Goal: Task Accomplishment & Management: Complete application form

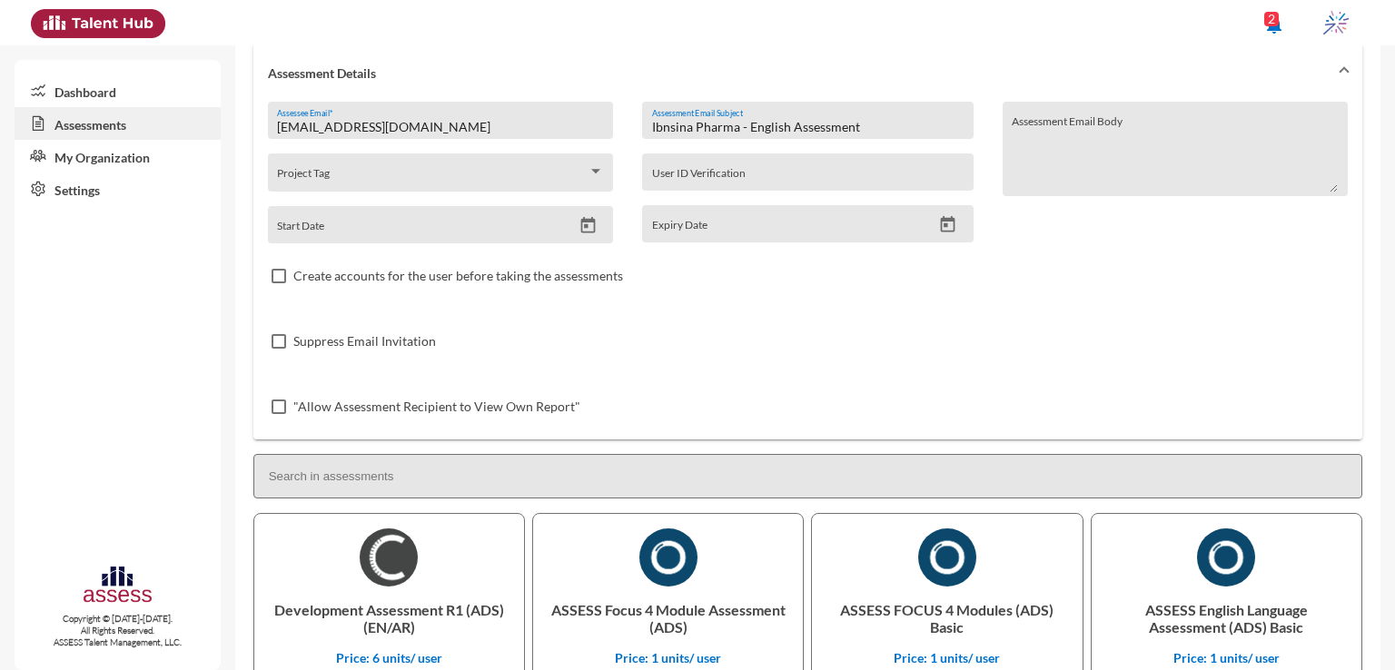
scroll to position [84, 0]
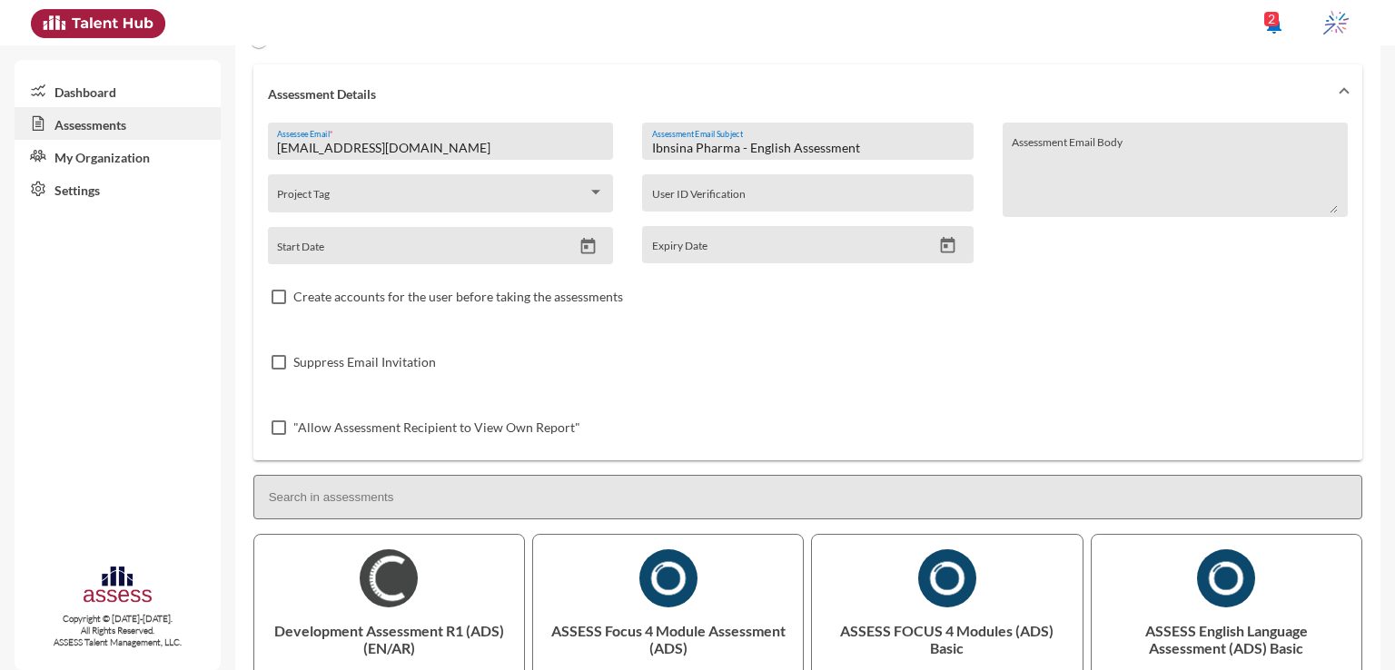
drag, startPoint x: 465, startPoint y: 147, endPoint x: 277, endPoint y: 160, distance: 188.4
click at [277, 160] on div "ebraheemtarek600@gmail.com Assessee Email *" at bounding box center [440, 146] width 326 height 27
paste input "Nada.abdelnaby6"
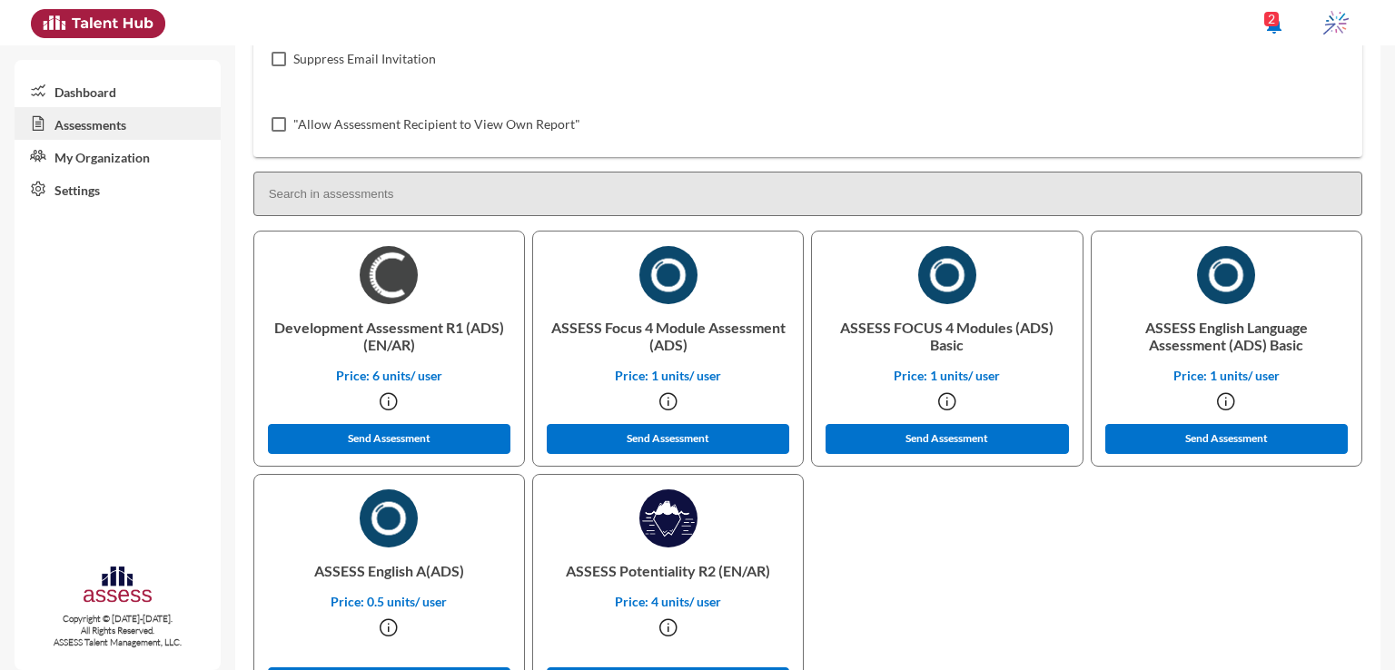
scroll to position [465, 0]
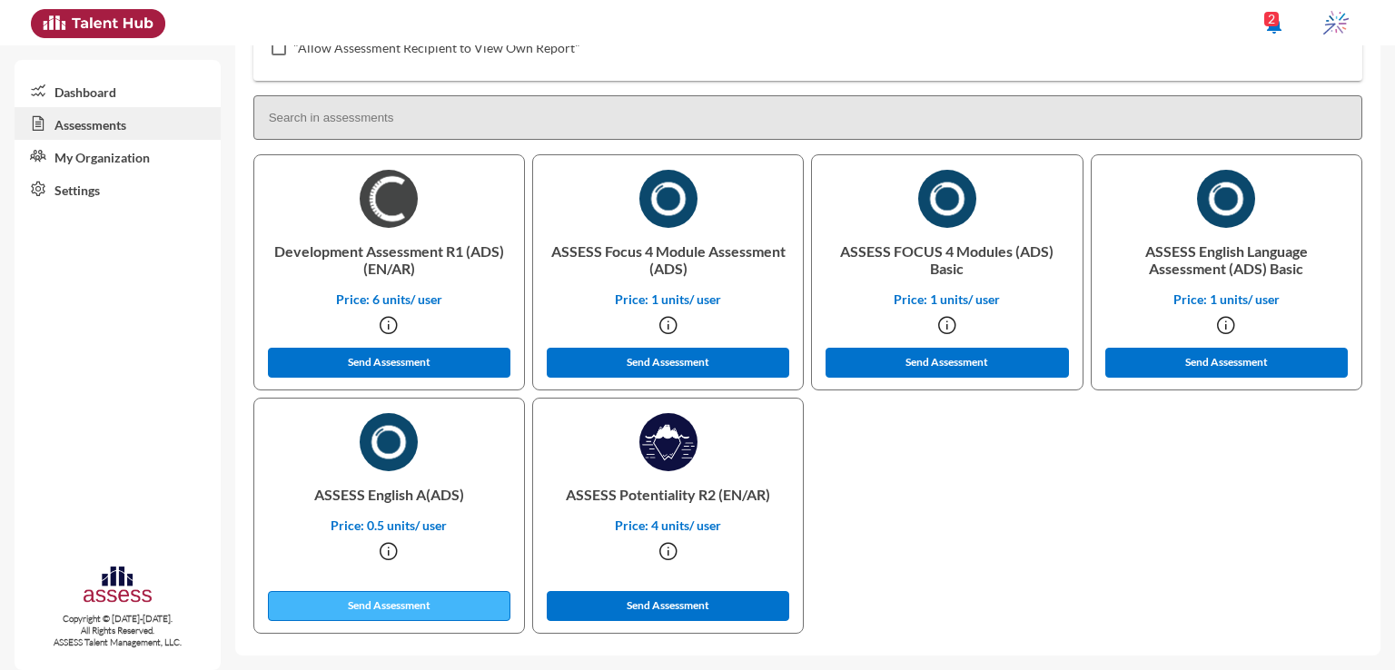
type input "[EMAIL_ADDRESS][DOMAIN_NAME]"
click at [439, 607] on button "Send Assessment" at bounding box center [389, 606] width 243 height 30
click at [381, 607] on button "Send Assessment" at bounding box center [389, 606] width 243 height 30
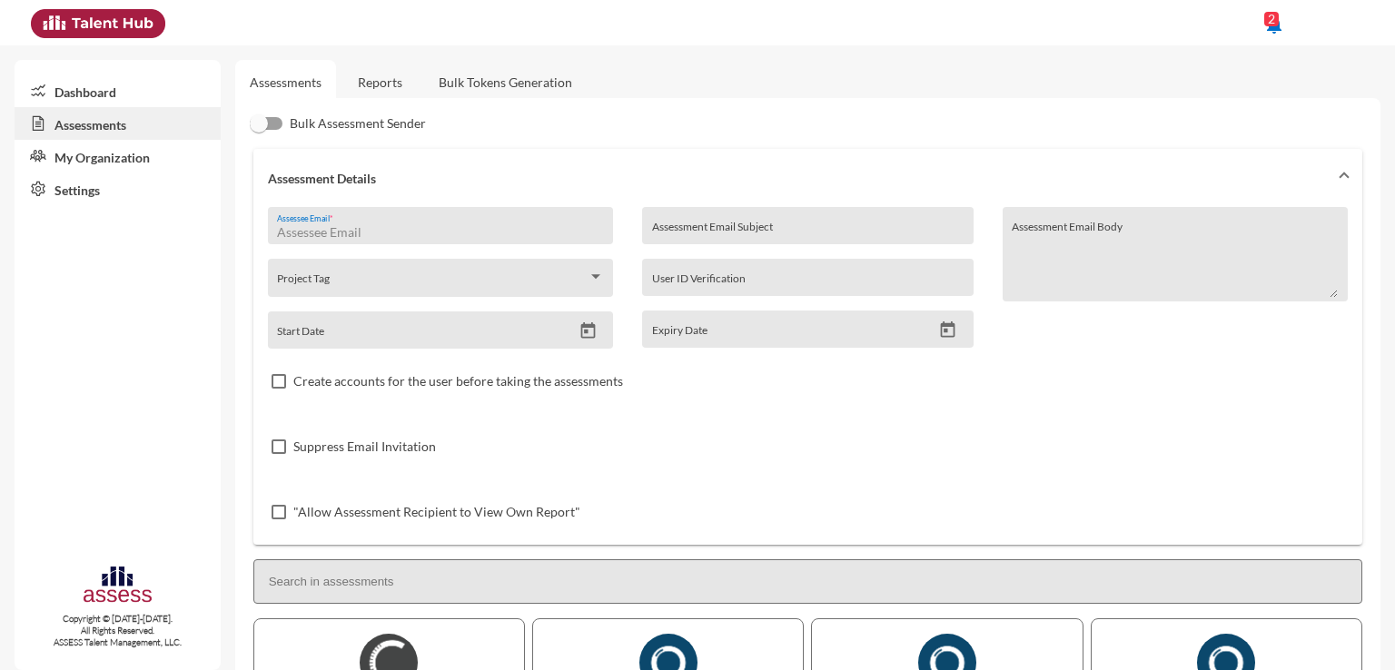
click at [488, 232] on input "Assessee Email *" at bounding box center [440, 232] width 326 height 15
paste input "[EMAIL_ADDRESS][DOMAIN_NAME]"
type input "[EMAIL_ADDRESS][DOMAIN_NAME]"
click at [906, 218] on div "Assessment Email Subject" at bounding box center [807, 230] width 311 height 27
type input "ه"
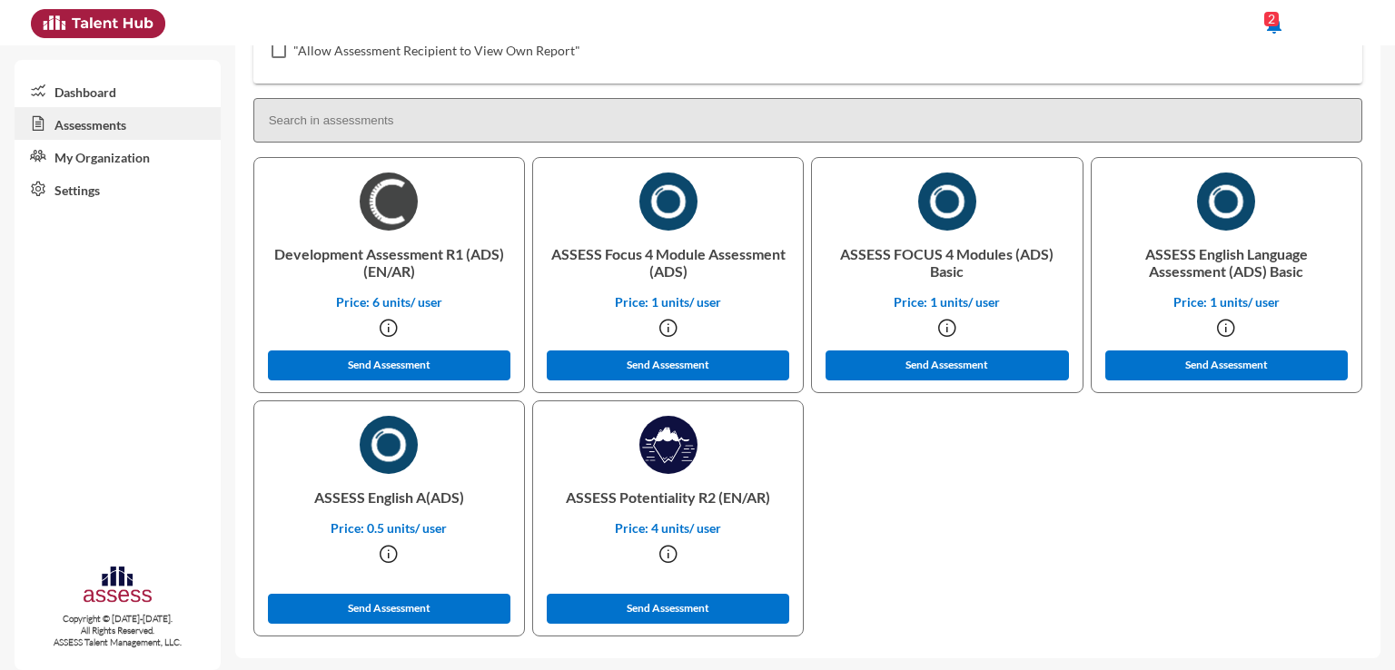
scroll to position [465, 0]
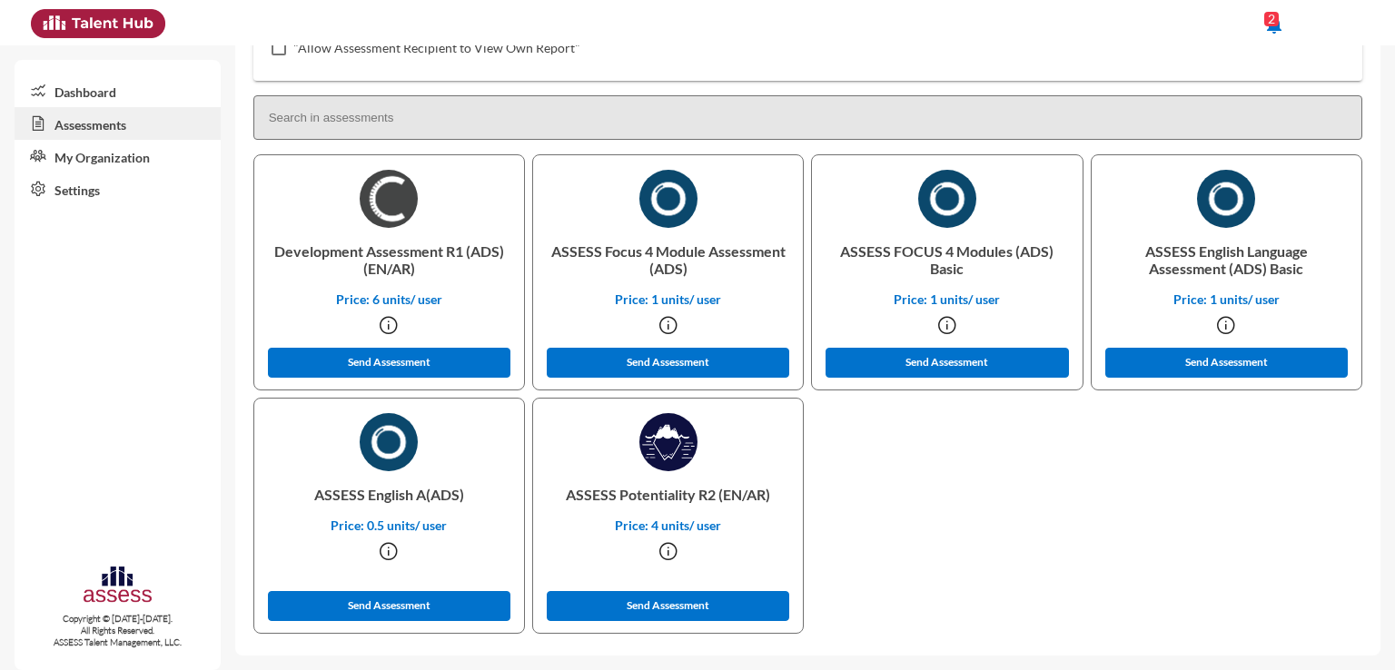
click at [735, 252] on p "ASSESS Focus 4 Module Assessment (ADS)" at bounding box center [668, 260] width 241 height 64
copy p "Assessment"
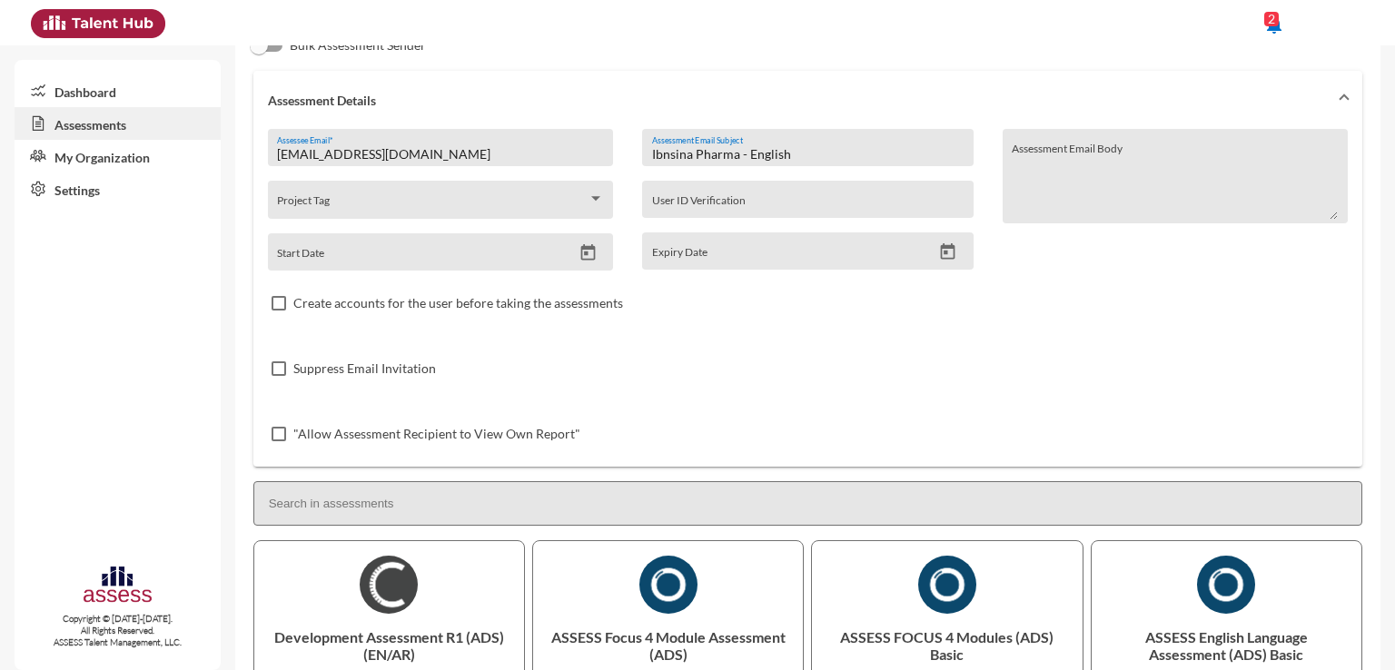
click at [850, 158] on input "Ibnsina Pharma - English" at bounding box center [807, 154] width 311 height 15
paste input "Assessment"
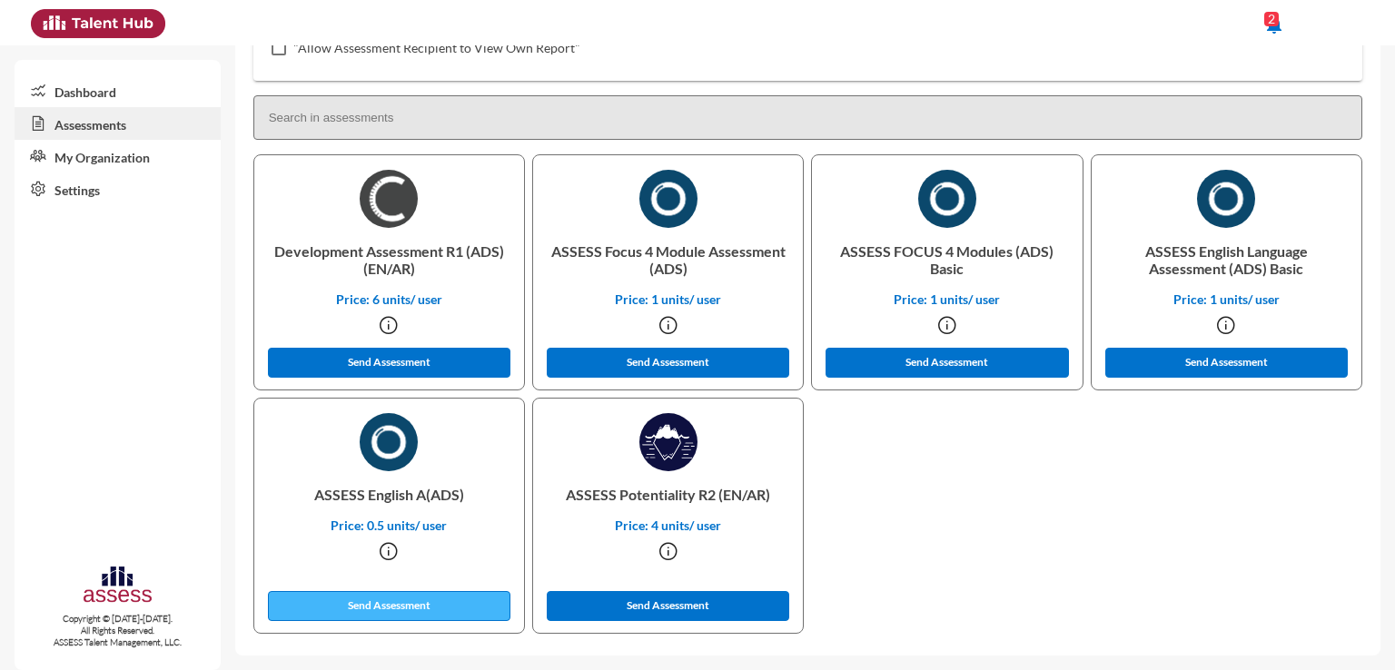
click at [476, 607] on button "Send Assessment" at bounding box center [389, 606] width 243 height 30
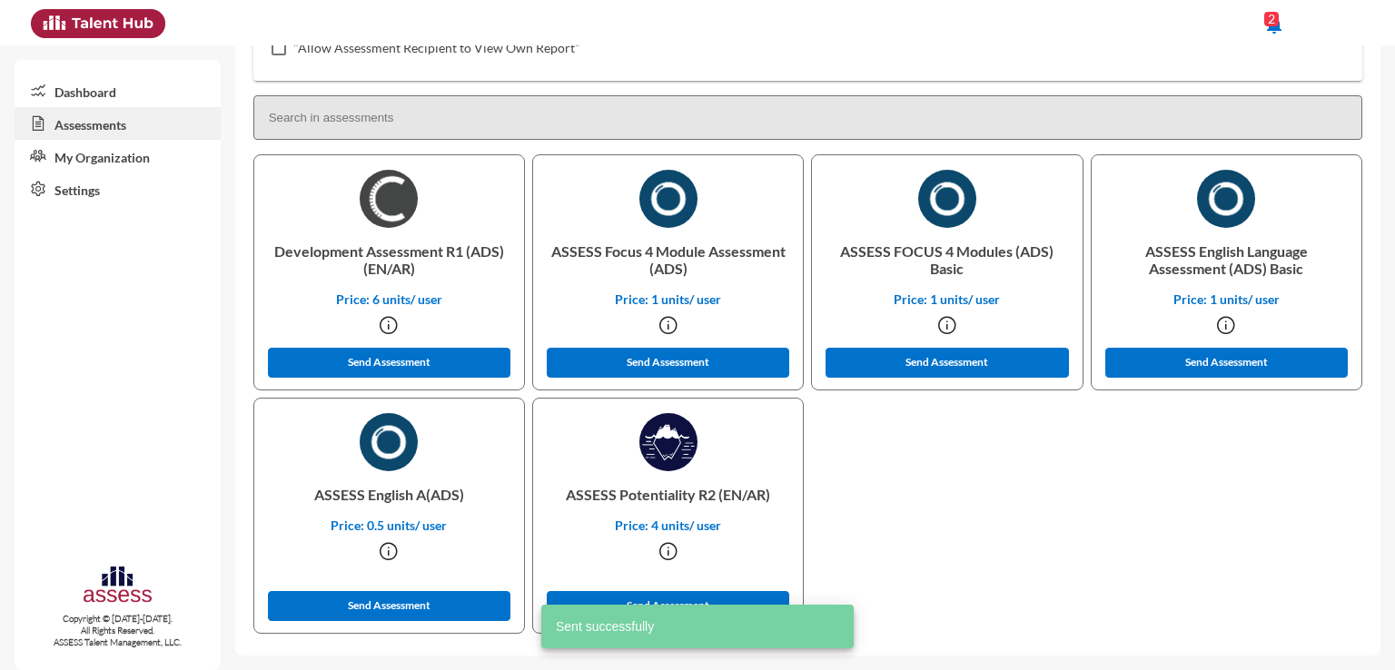
click at [338, 248] on p "Development Assessment R1 (ADS) (EN/AR)" at bounding box center [389, 260] width 241 height 64
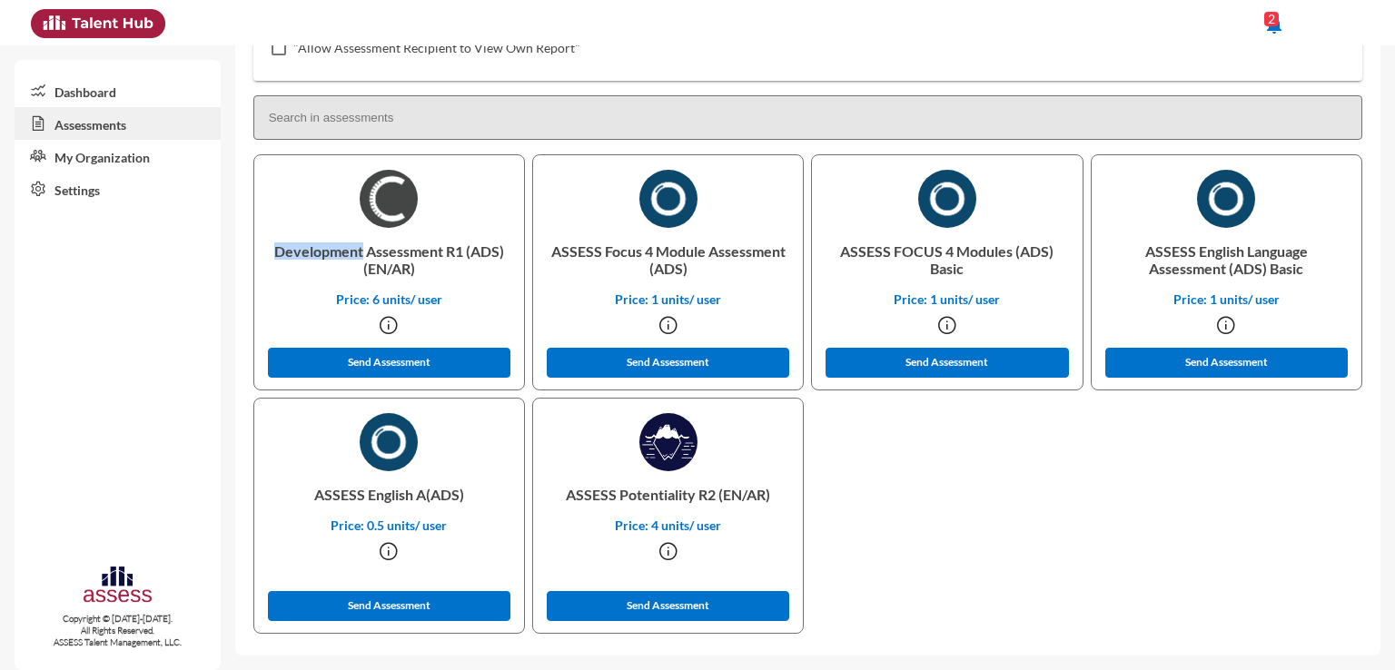
copy p "Development"
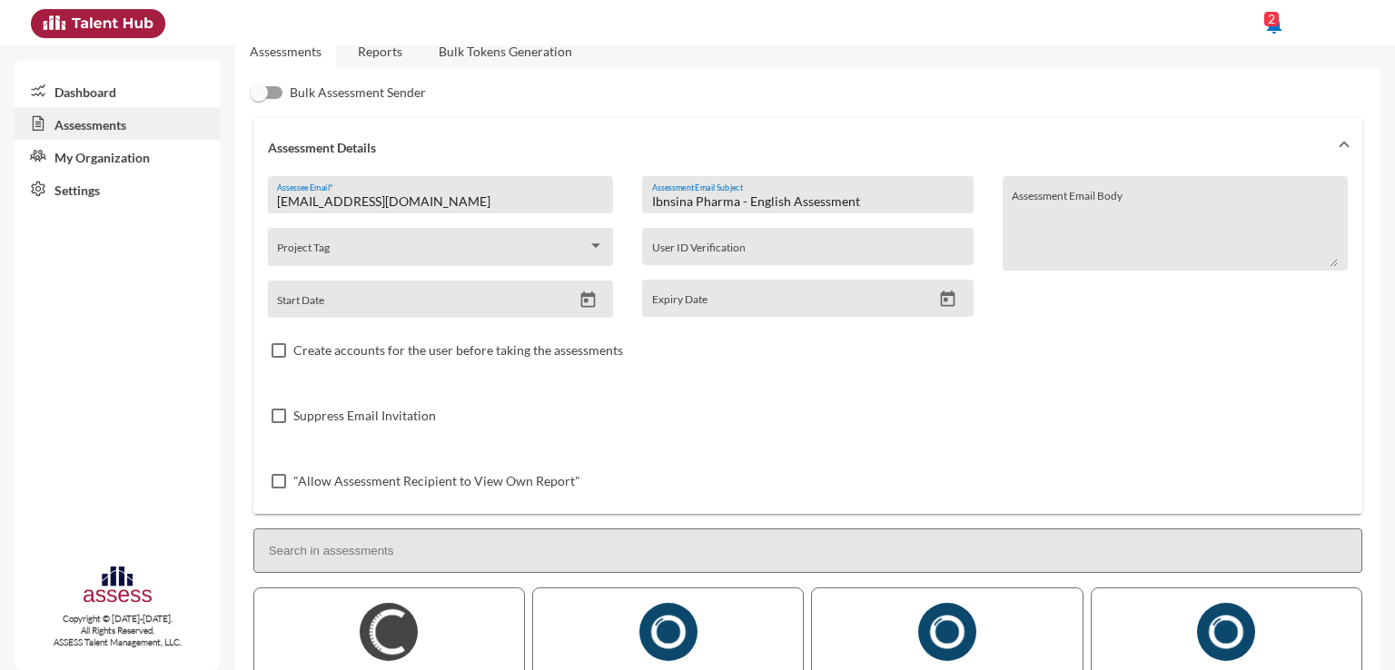
scroll to position [16, 0]
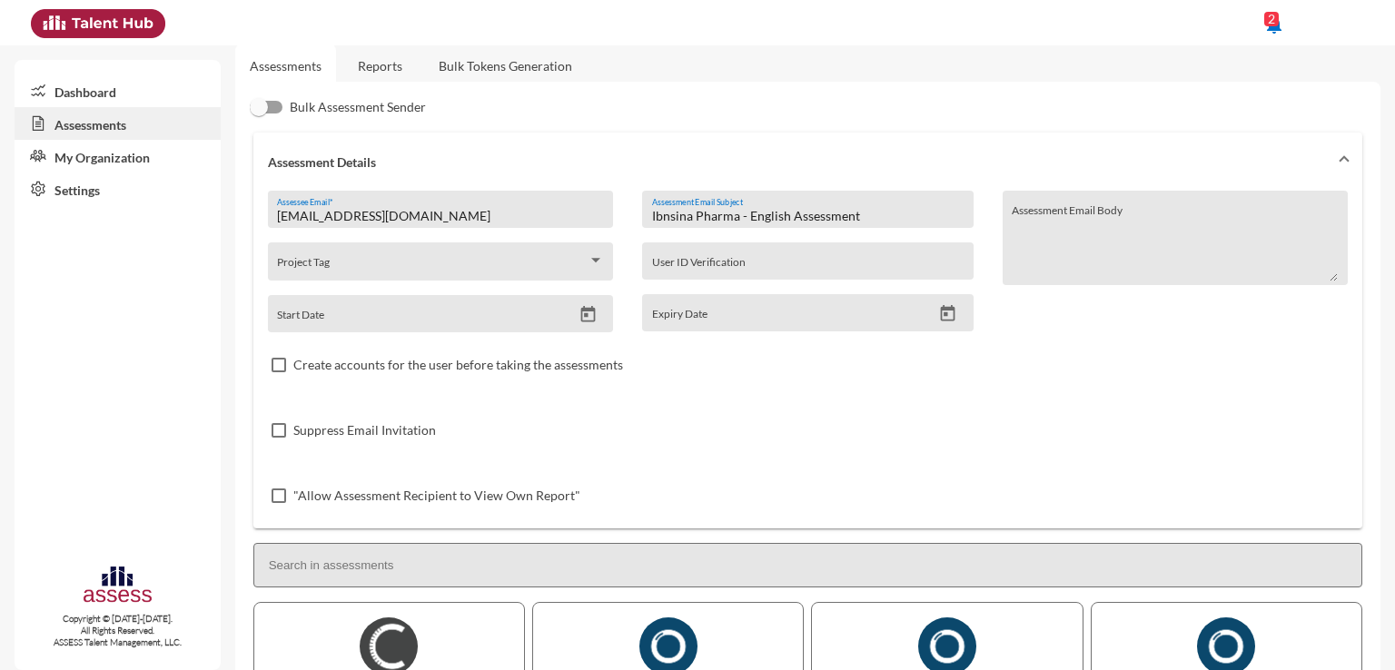
click at [763, 214] on input "Ibnsina Pharma - English Assessment" at bounding box center [807, 216] width 311 height 15
paste input "Development"
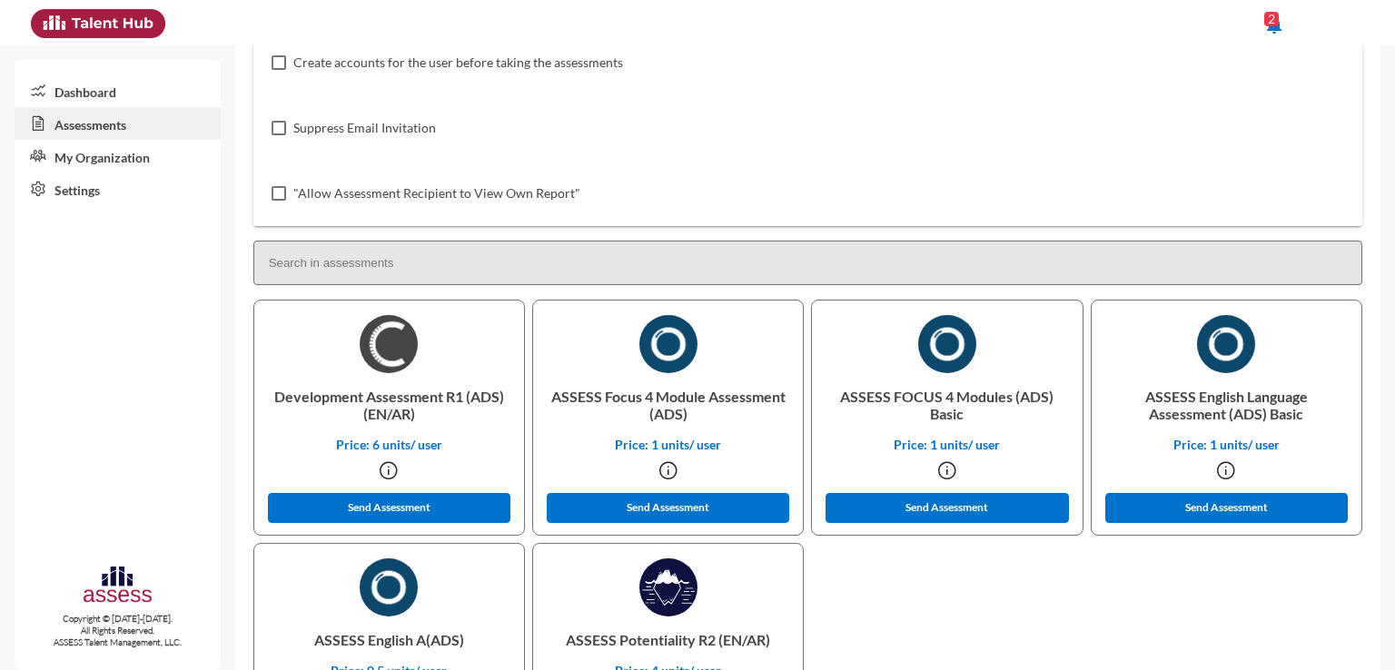
scroll to position [400, 0]
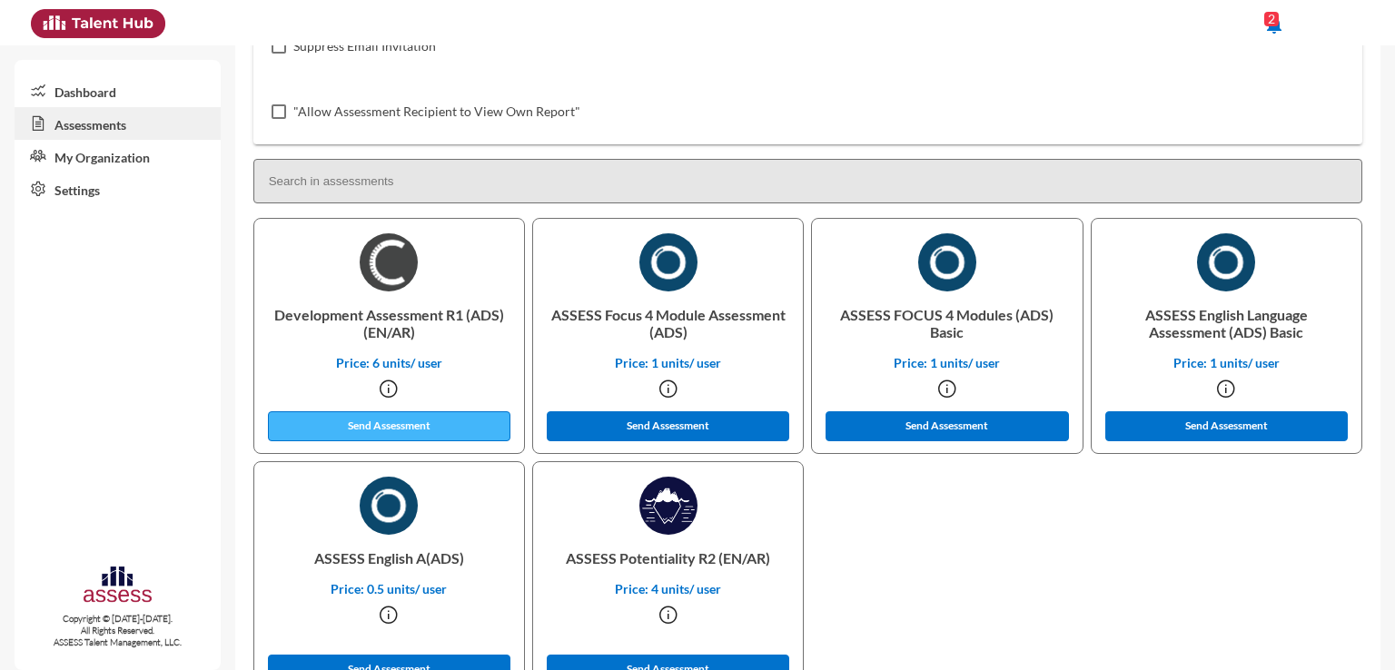
click at [392, 426] on button "Send Assessment" at bounding box center [389, 426] width 243 height 30
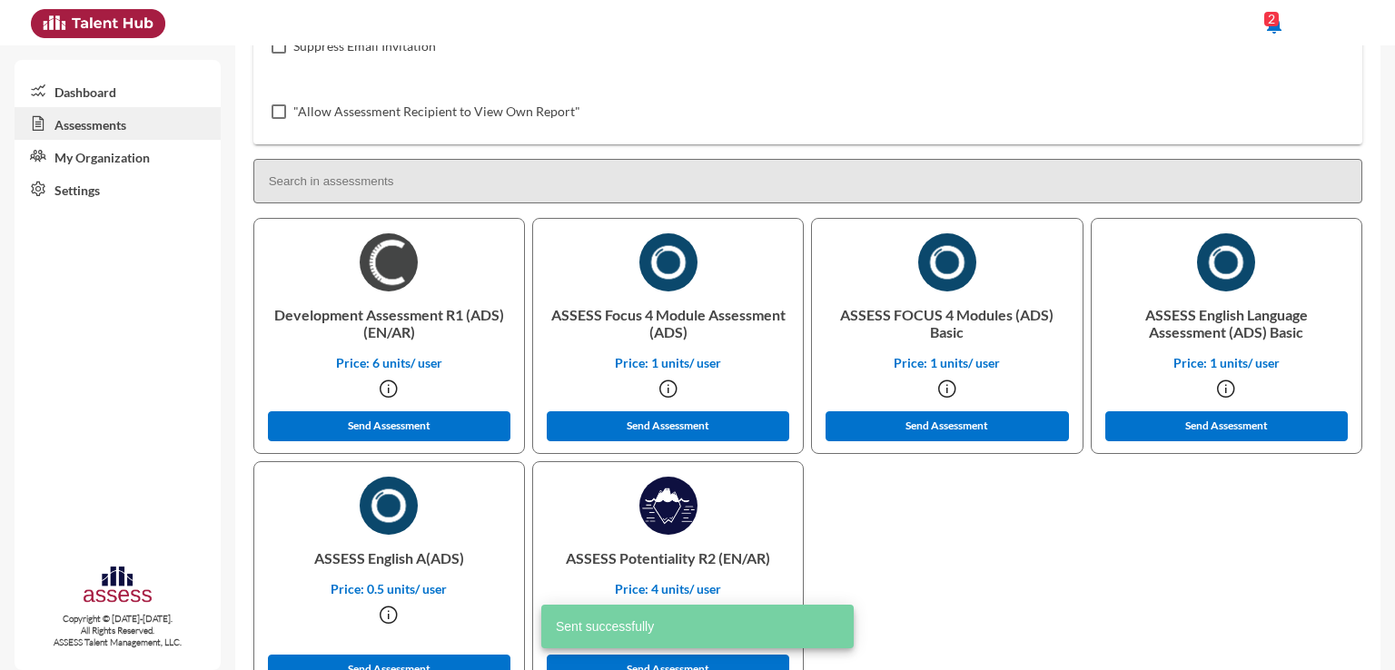
click at [622, 321] on p "ASSESS Focus 4 Module Assessment (ADS)" at bounding box center [668, 323] width 241 height 64
copy p "Focus"
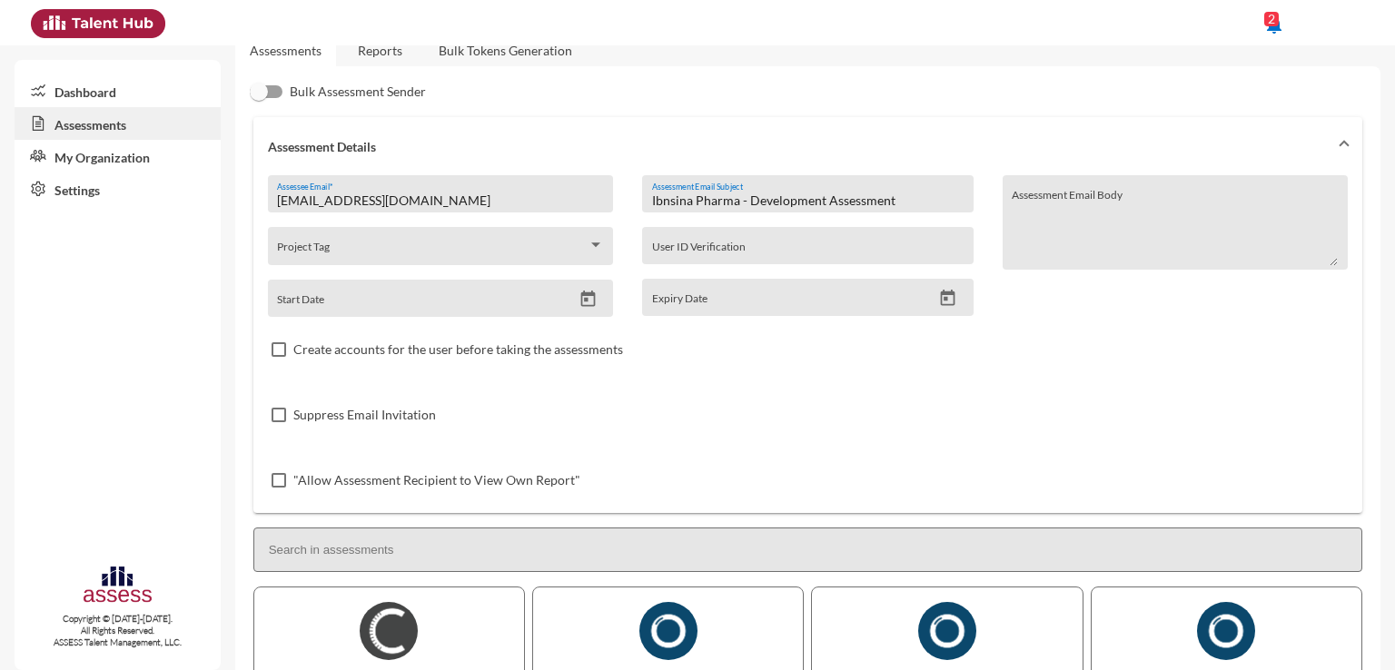
scroll to position [0, 0]
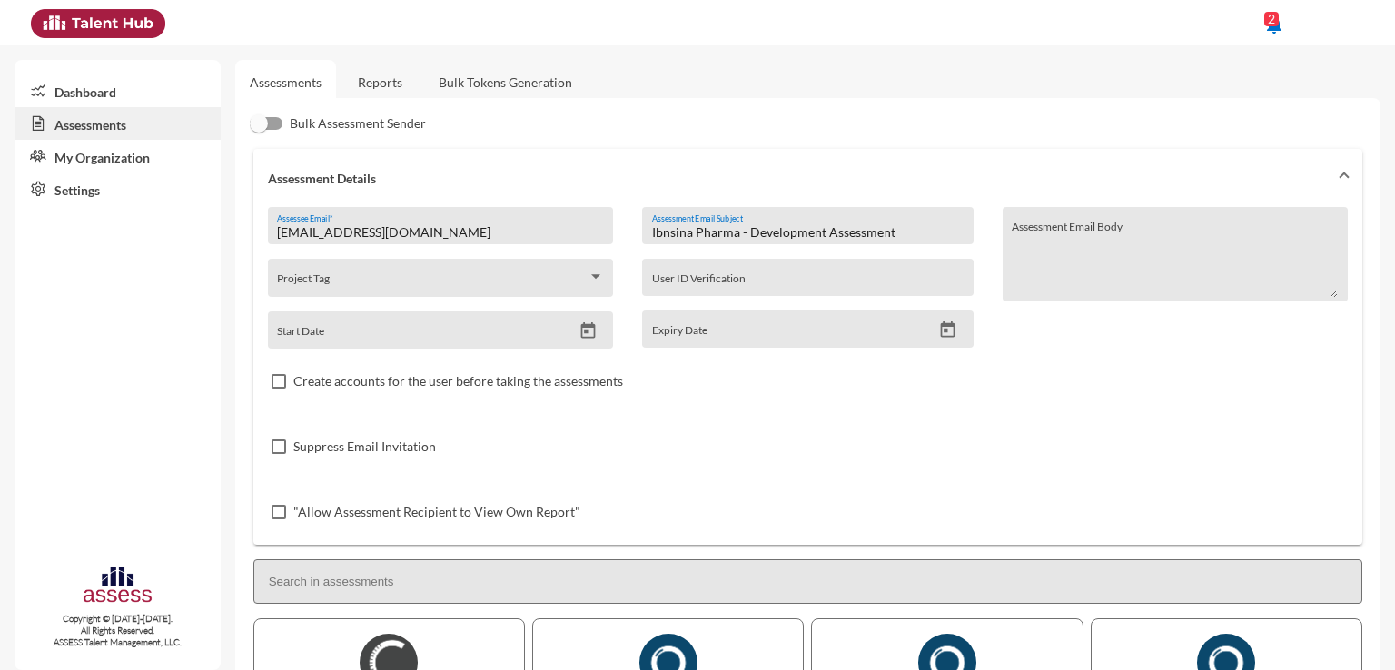
click at [806, 235] on input "Ibnsina Pharma - Development Assessment" at bounding box center [807, 232] width 311 height 15
paste input "Focus"
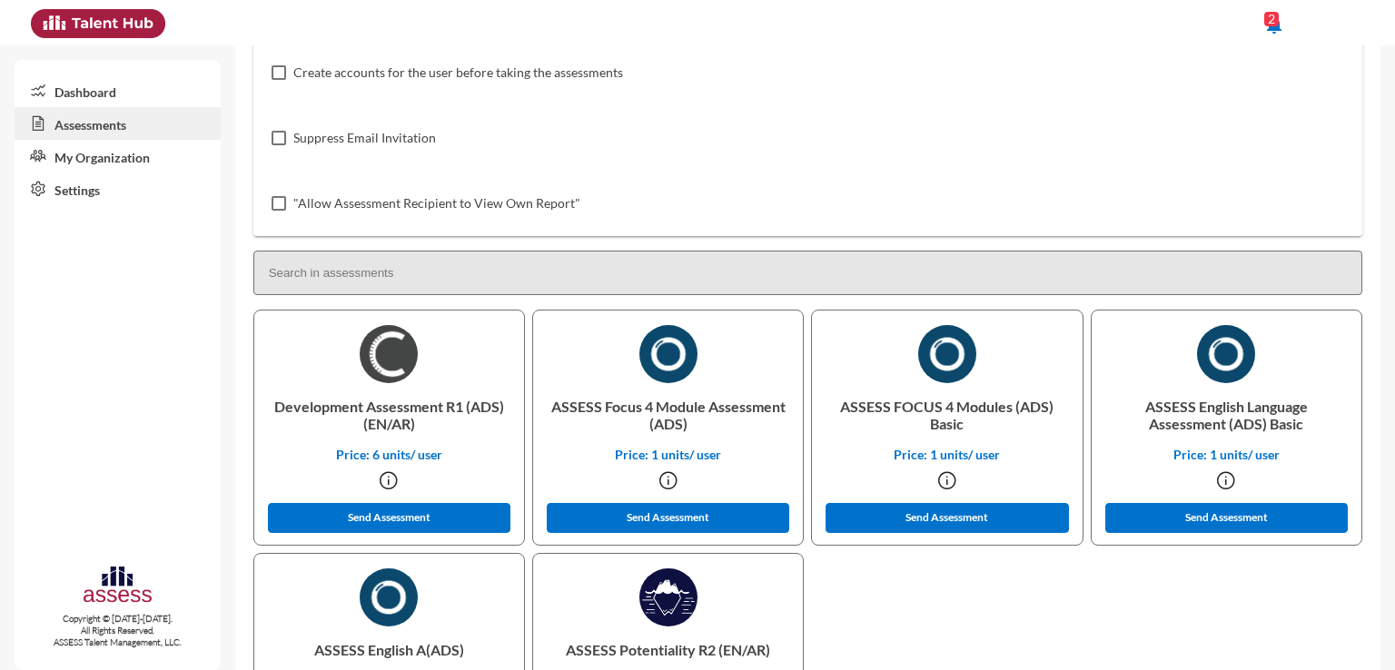
scroll to position [328, 0]
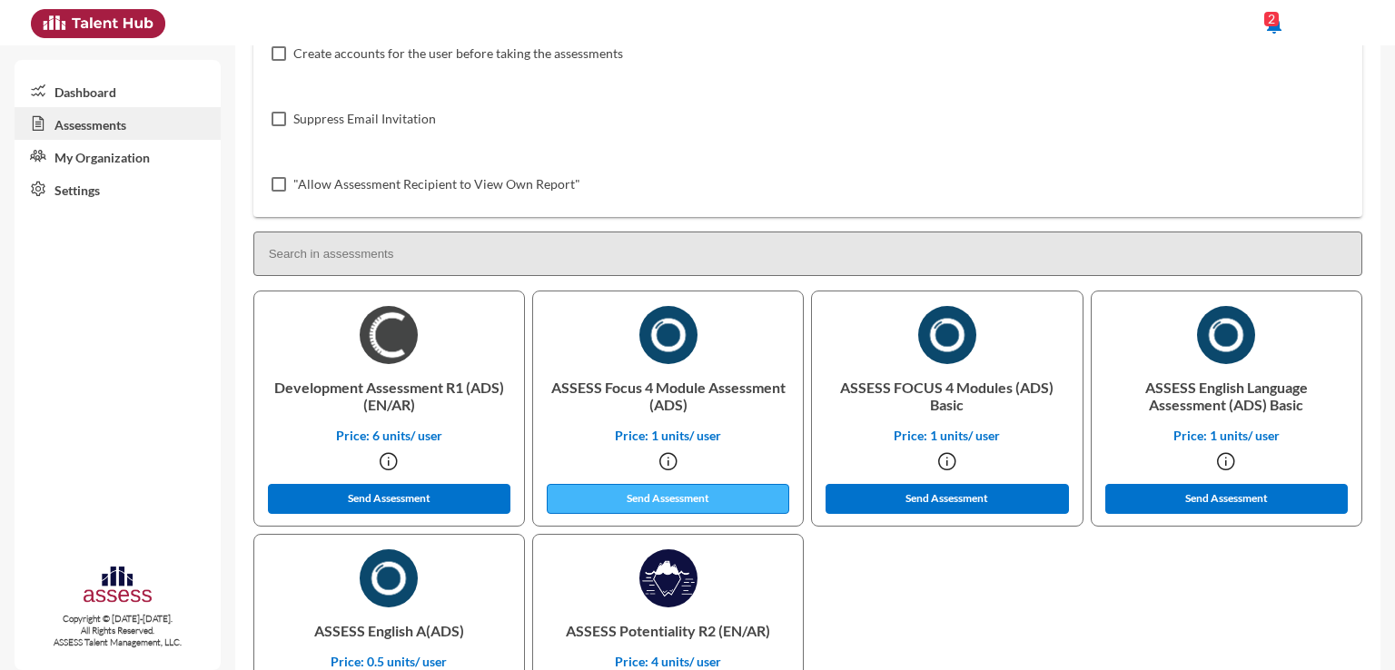
type input "Ibnsina Pharma - Focus Assessment"
click at [723, 493] on button "Send Assessment" at bounding box center [668, 499] width 243 height 30
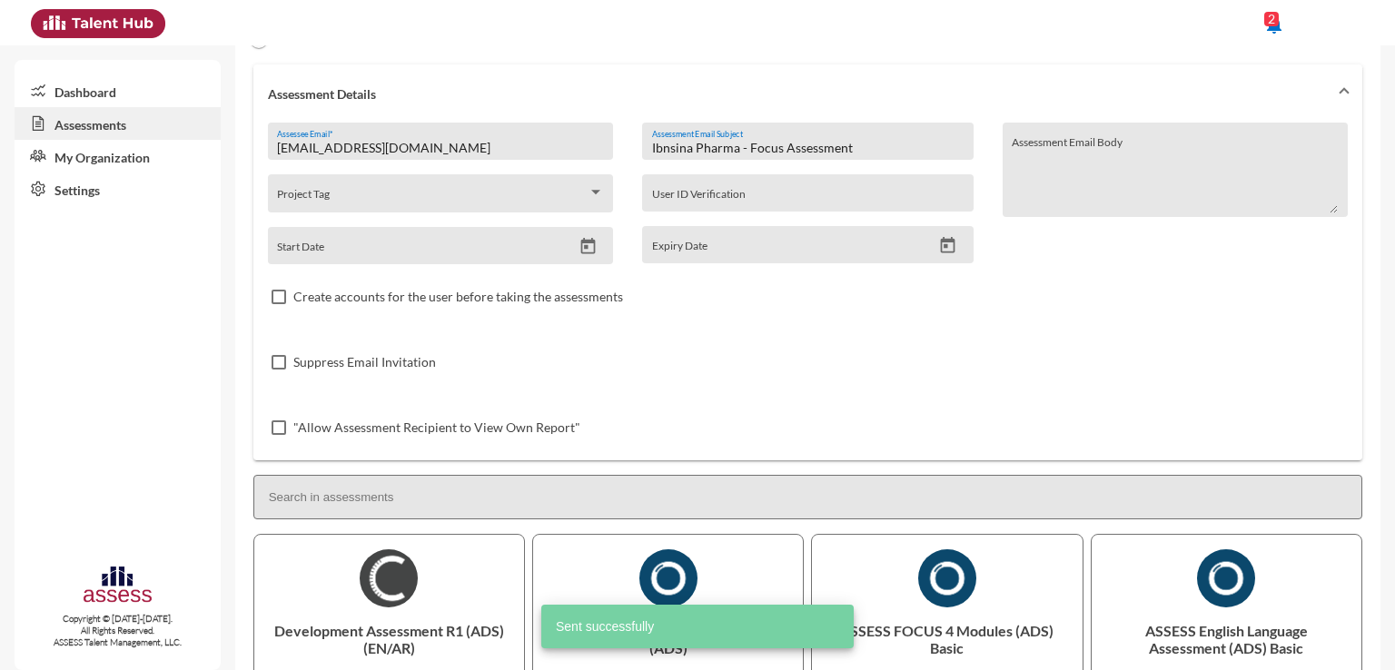
scroll to position [0, 0]
